Goal: Obtain resource: Download file/media

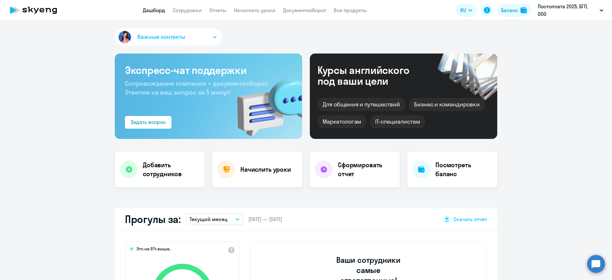
select select "30"
click at [300, 6] on app-menu-item-link "Документооборот" at bounding box center [304, 10] width 43 height 8
click at [310, 13] on app-menu-item-link "Документооборот" at bounding box center [304, 10] width 43 height 8
click at [312, 11] on link "Документооборот" at bounding box center [304, 10] width 43 height 6
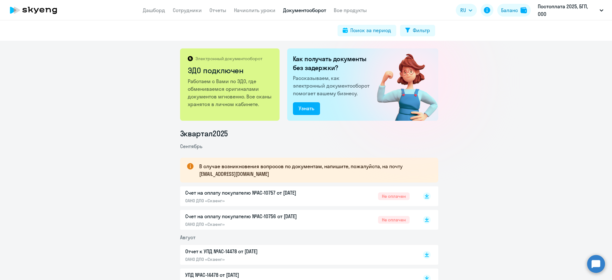
scroll to position [40, 0]
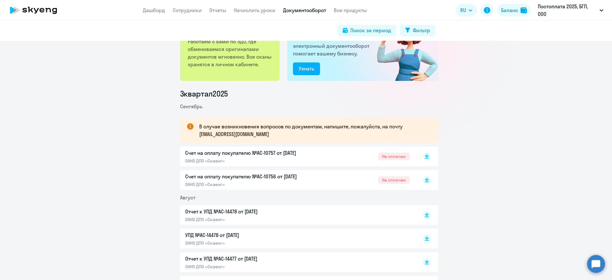
click at [242, 153] on p "Счет на оплату покупателю №AC-10757 от [DATE]" at bounding box center [252, 153] width 134 height 8
click at [287, 177] on p "Счет на оплату покупателю №AC-10756 от [DATE]" at bounding box center [252, 177] width 134 height 8
click at [320, 177] on div "Счет на оплату покупателю №AC-10756 от [DATE] ОАНО ДПО «Скаенг» Не оплачен" at bounding box center [297, 180] width 224 height 15
